Goal: Task Accomplishment & Management: Use online tool/utility

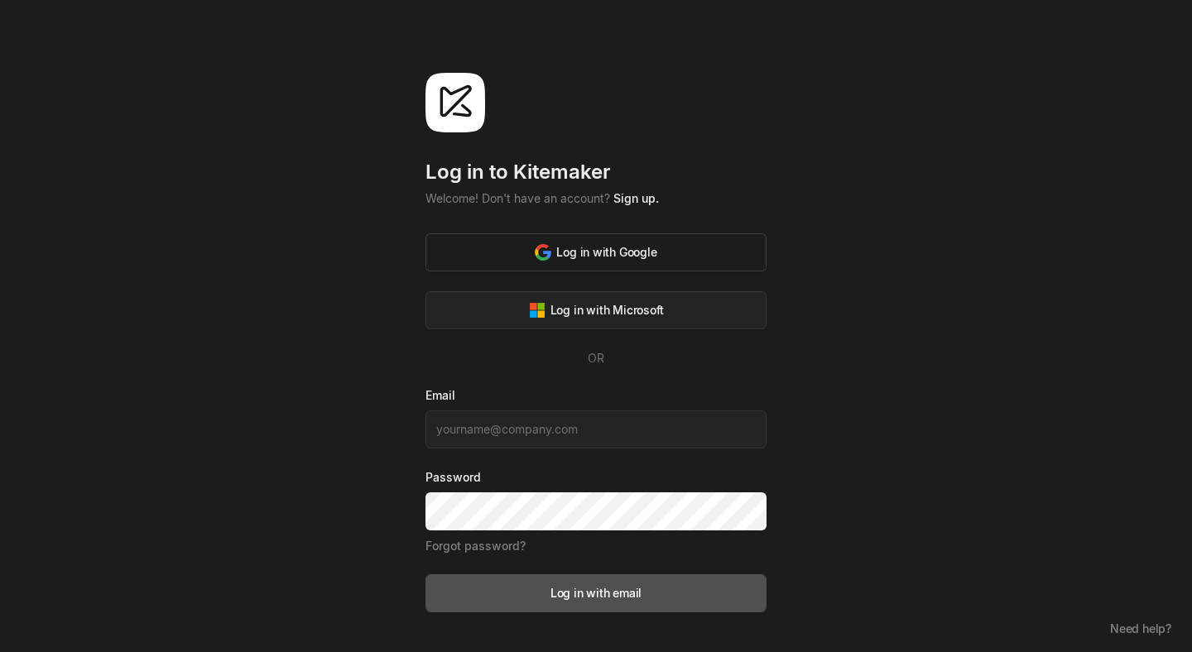
click at [645, 253] on div "Log in with Google" at bounding box center [596, 251] width 122 height 17
